Goal: Navigation & Orientation: Find specific page/section

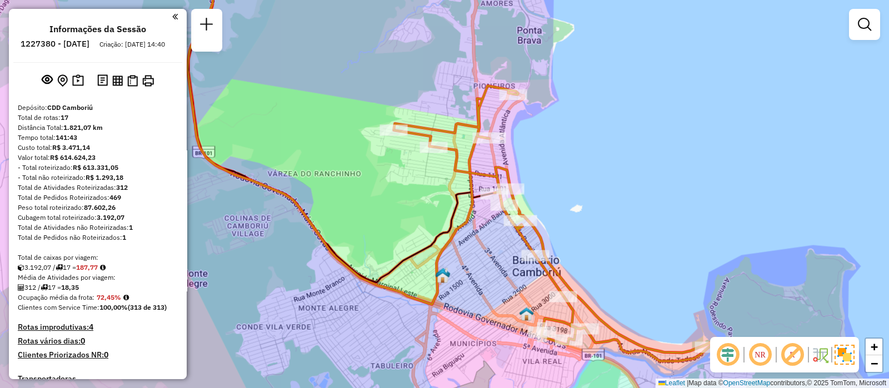
scroll to position [1490, 0]
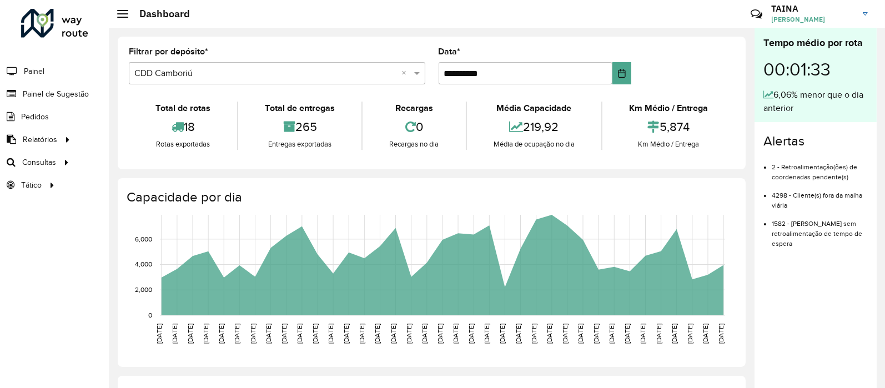
click at [397, 7] on hb-header "Dashboard Críticas? Dúvidas? Elogios? Sugestões? Entre em contato conosco! [PER…" at bounding box center [497, 14] width 777 height 28
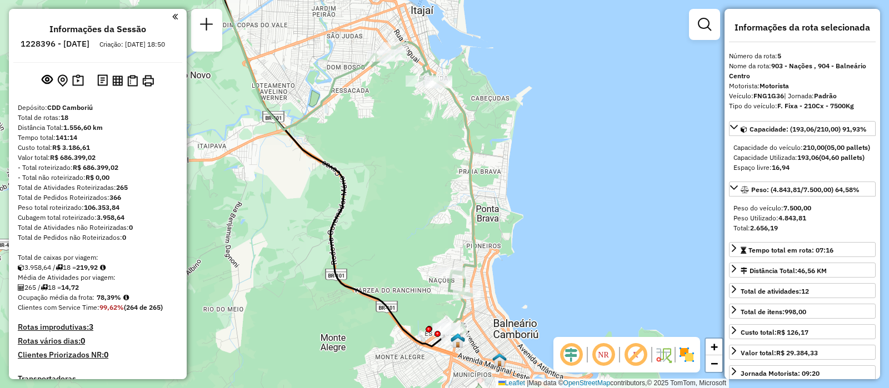
select select "**********"
